Goal: Find specific page/section: Find specific page/section

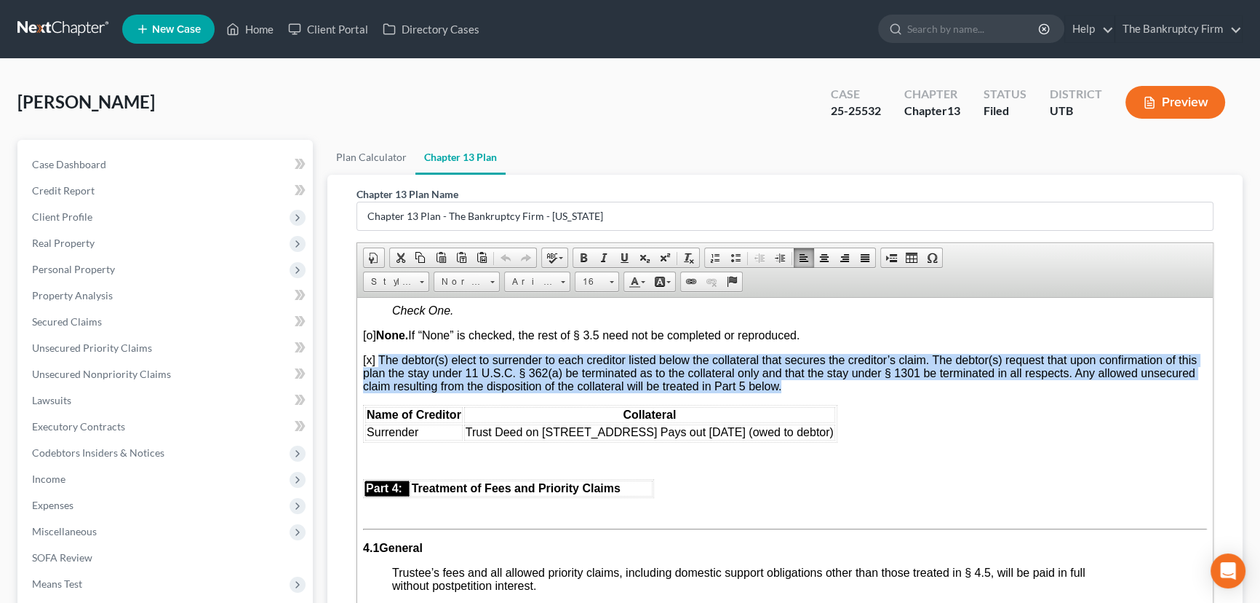
scroll to position [2381, 0]
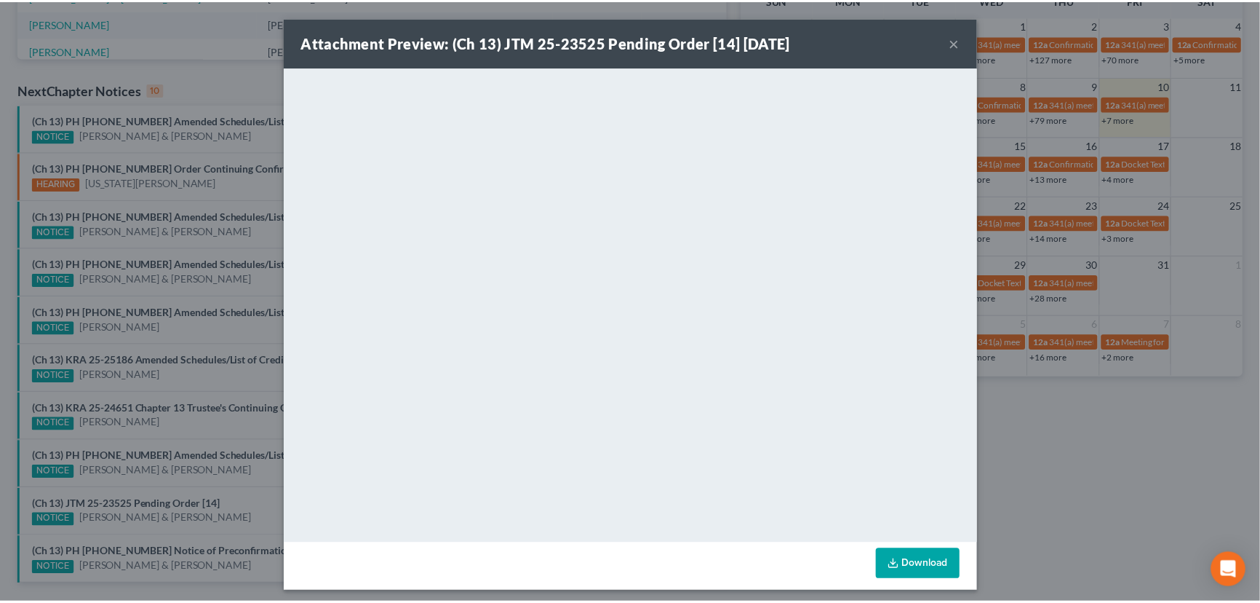
scroll to position [397, 0]
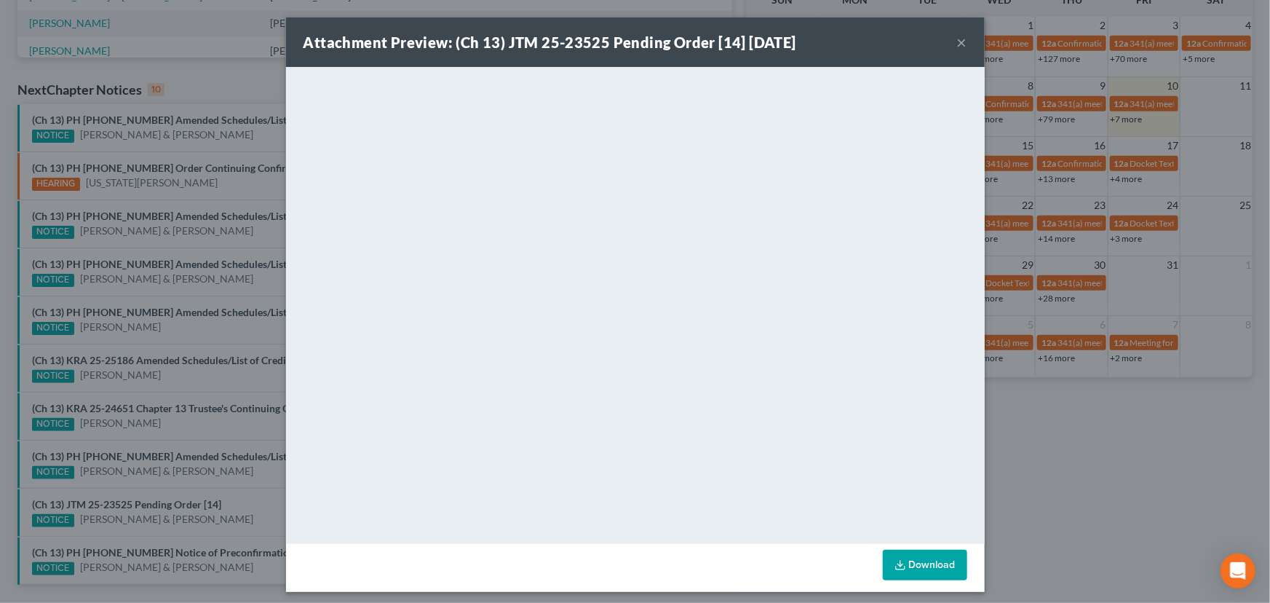
click at [957, 45] on button "×" at bounding box center [962, 41] width 10 height 17
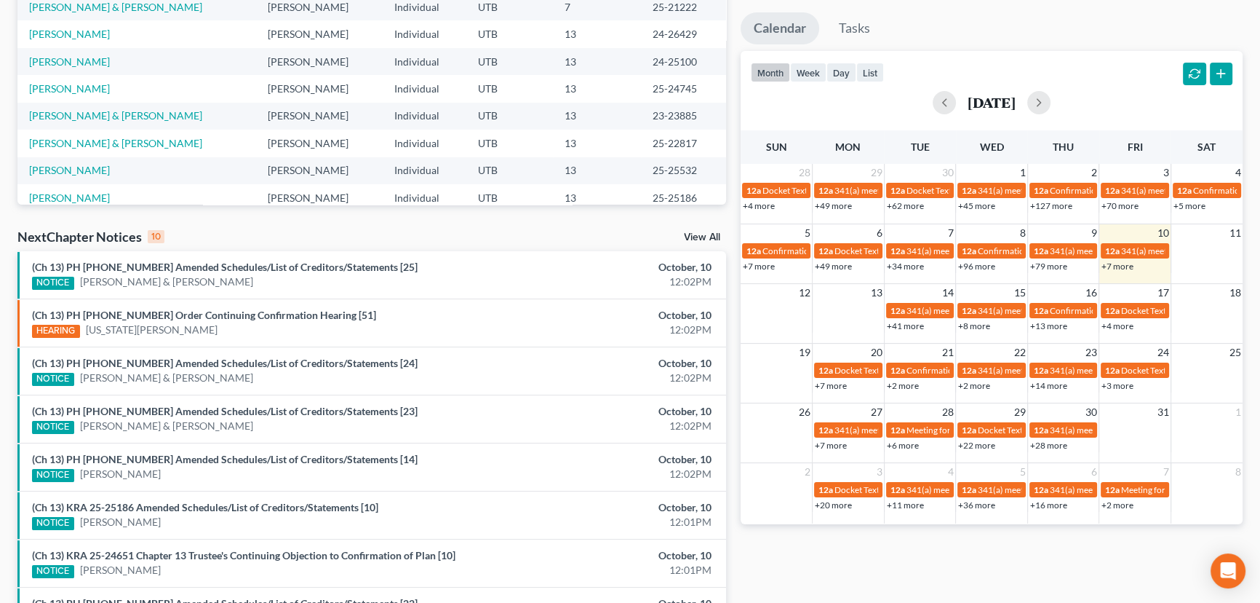
scroll to position [0, 0]
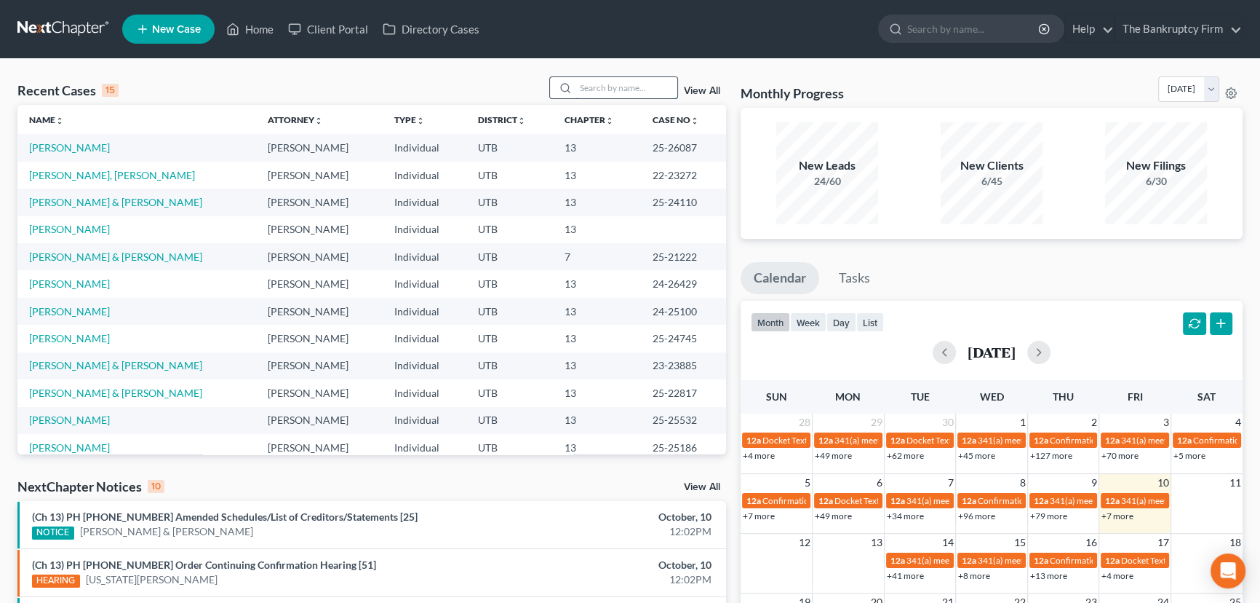
click at [588, 90] on input "search" at bounding box center [627, 87] width 102 height 21
type input "Johnson"
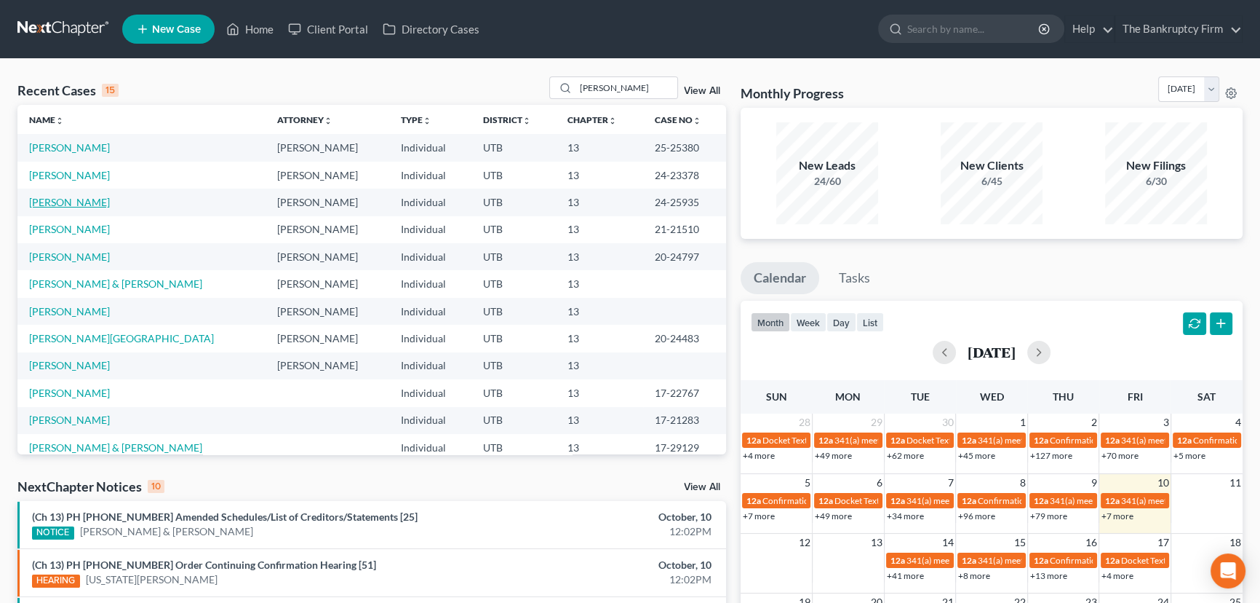
click at [70, 202] on link "Johnson, Lynn" at bounding box center [69, 202] width 81 height 12
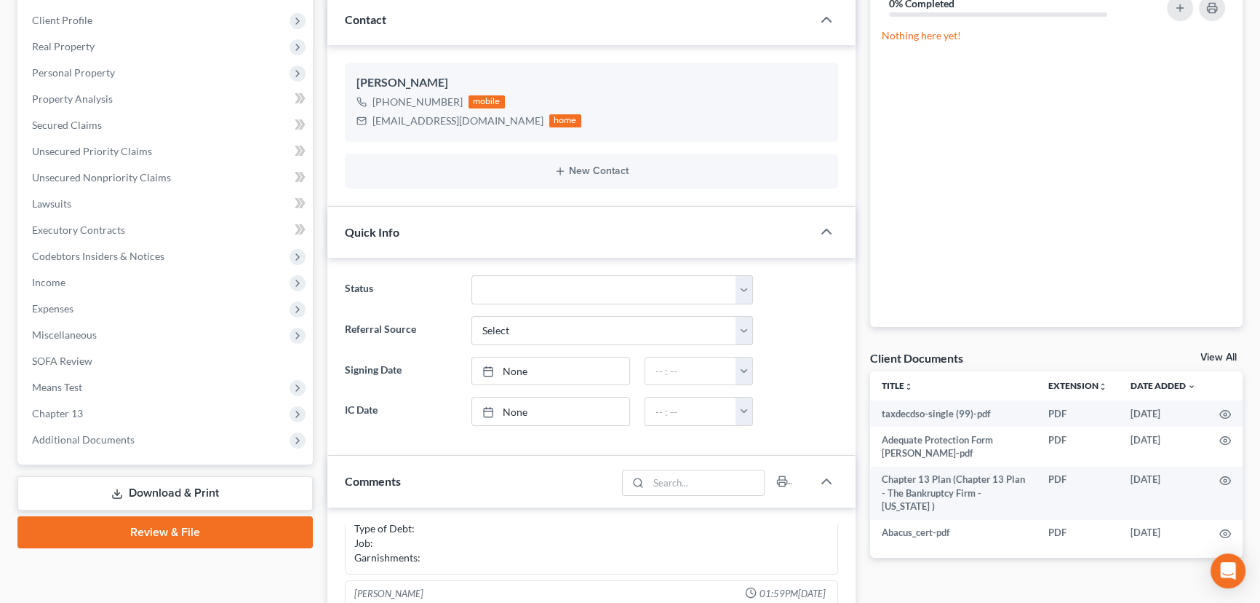
scroll to position [198, 0]
click at [1220, 352] on link "View All" at bounding box center [1219, 356] width 36 height 10
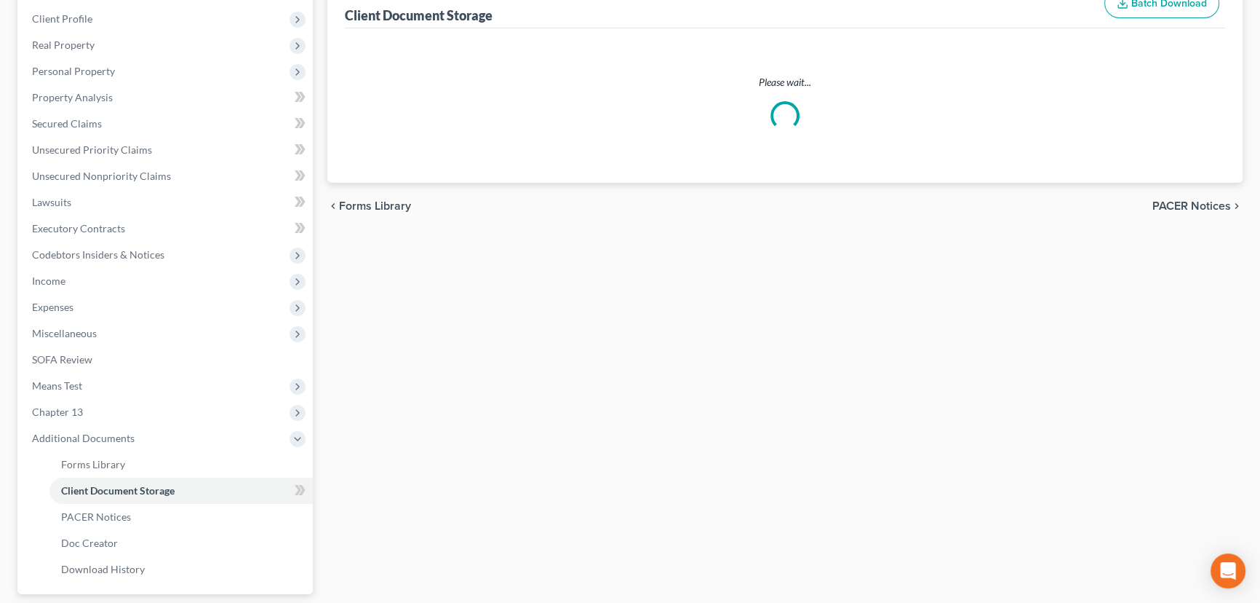
scroll to position [44, 0]
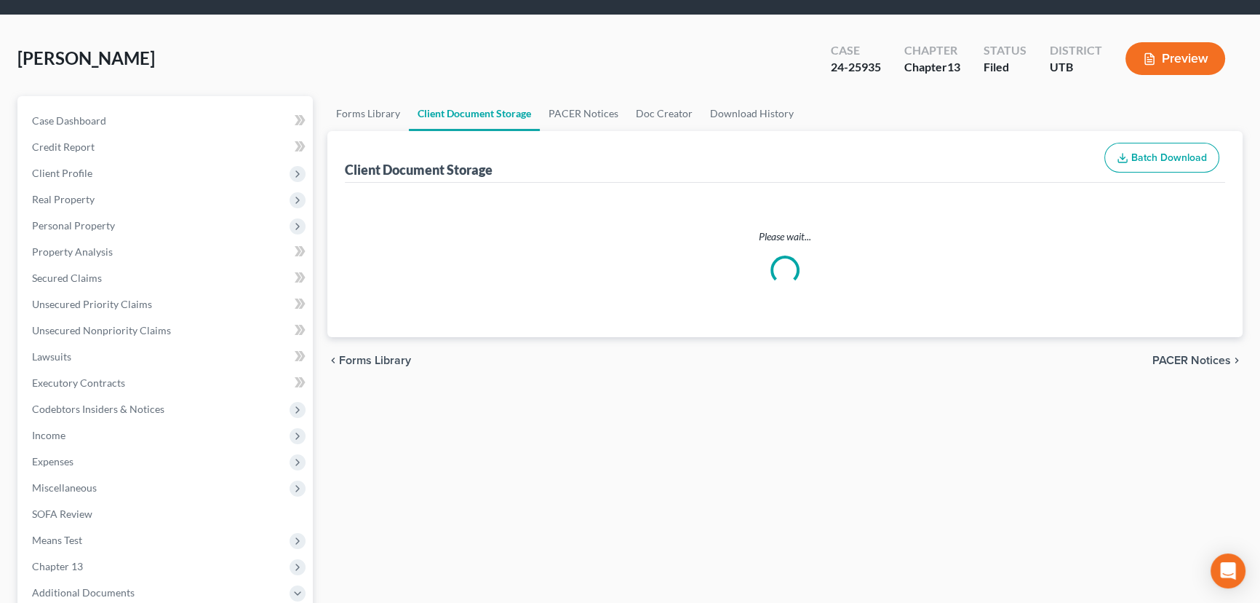
select select "30"
select select "26"
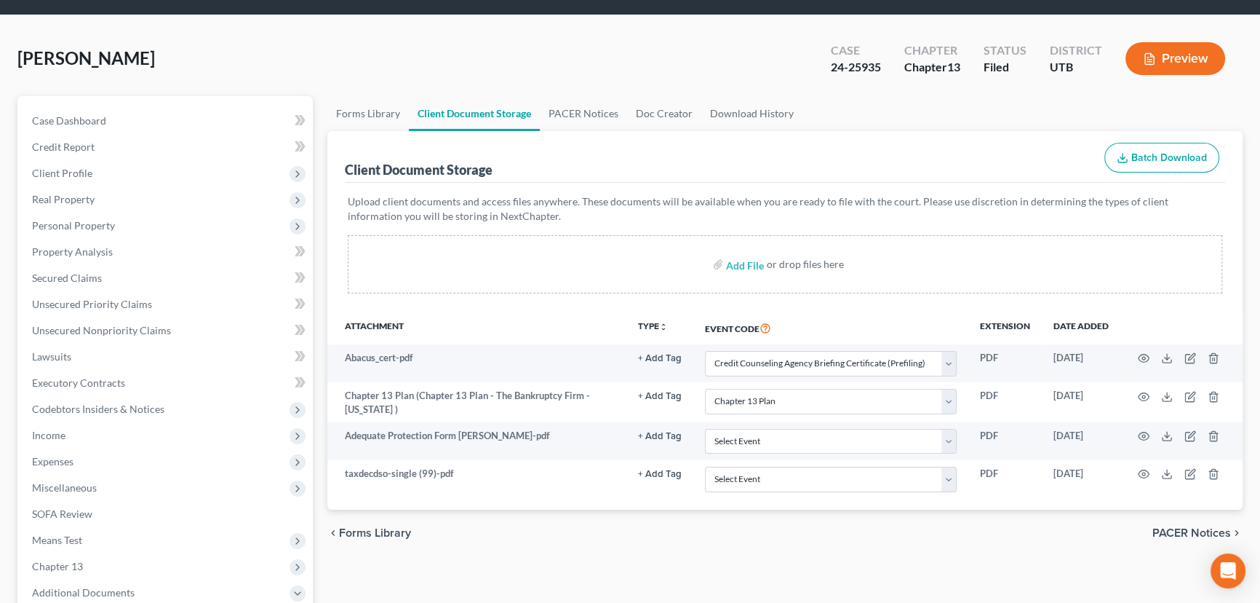
scroll to position [0, 0]
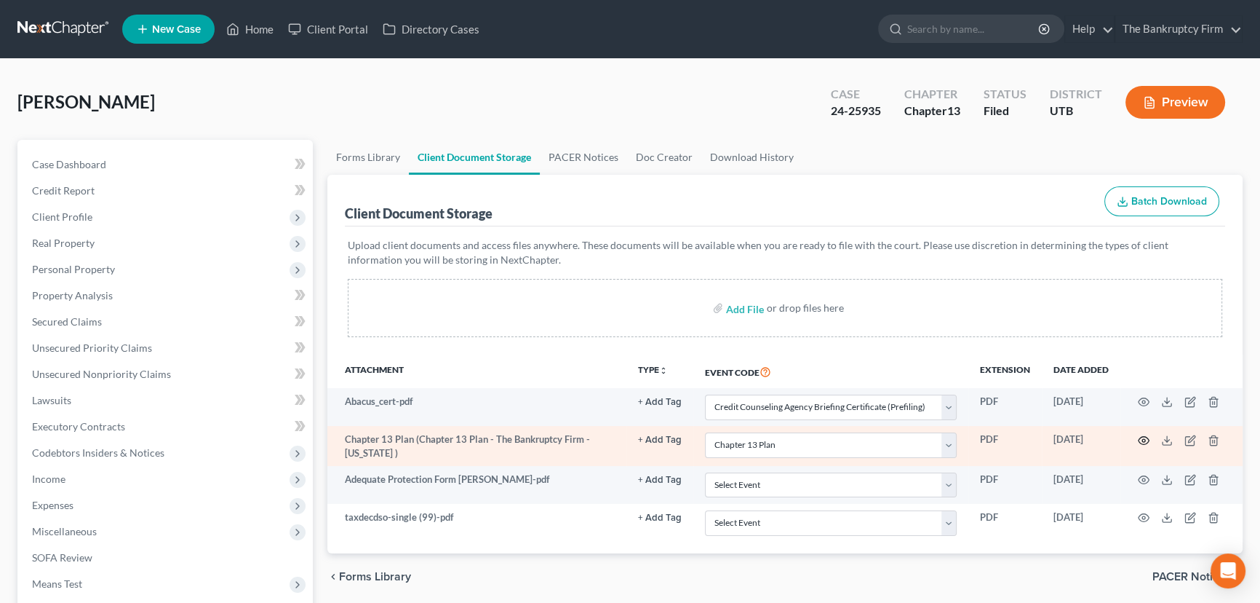
click at [1144, 437] on icon "button" at bounding box center [1144, 440] width 12 height 12
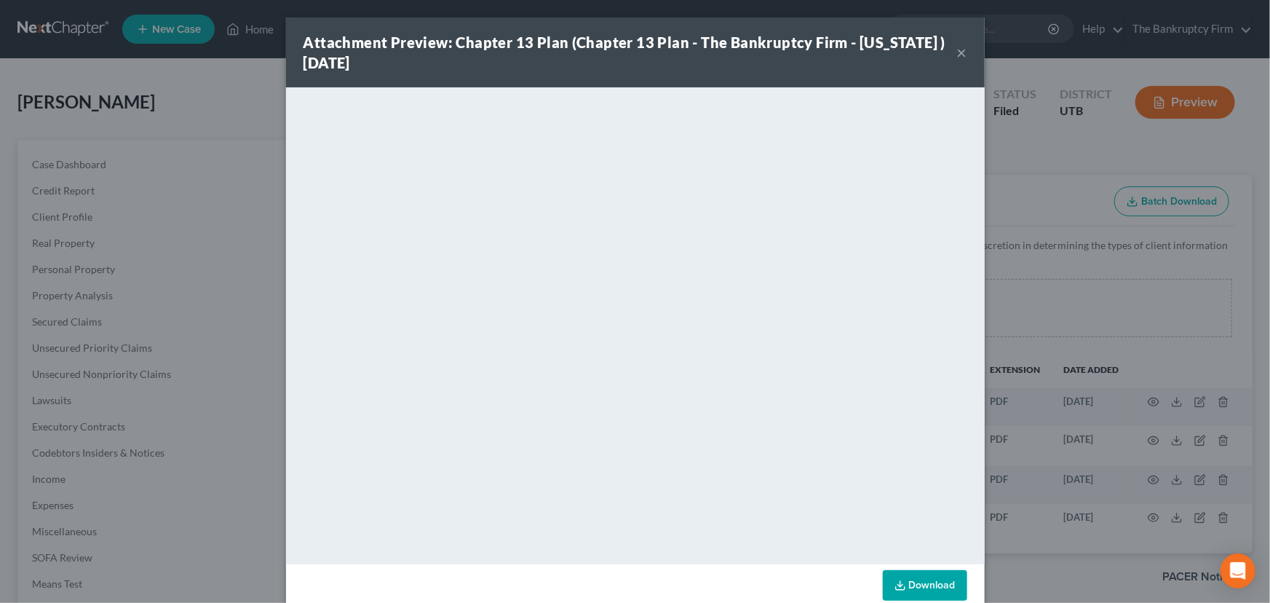
click at [957, 52] on button "×" at bounding box center [962, 52] width 10 height 17
